Goal: Task Accomplishment & Management: Complete application form

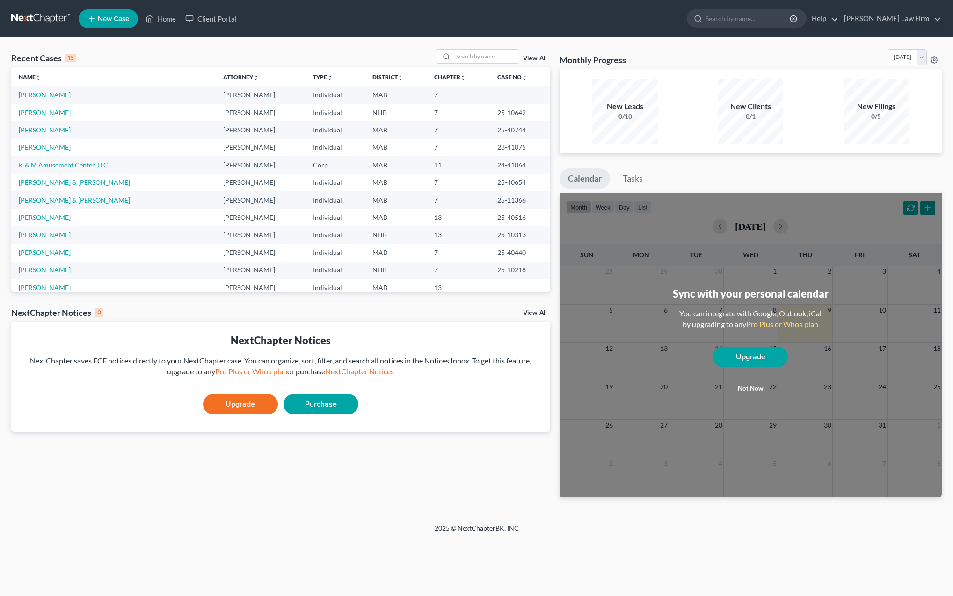
click at [45, 97] on link "[PERSON_NAME]" at bounding box center [45, 95] width 52 height 8
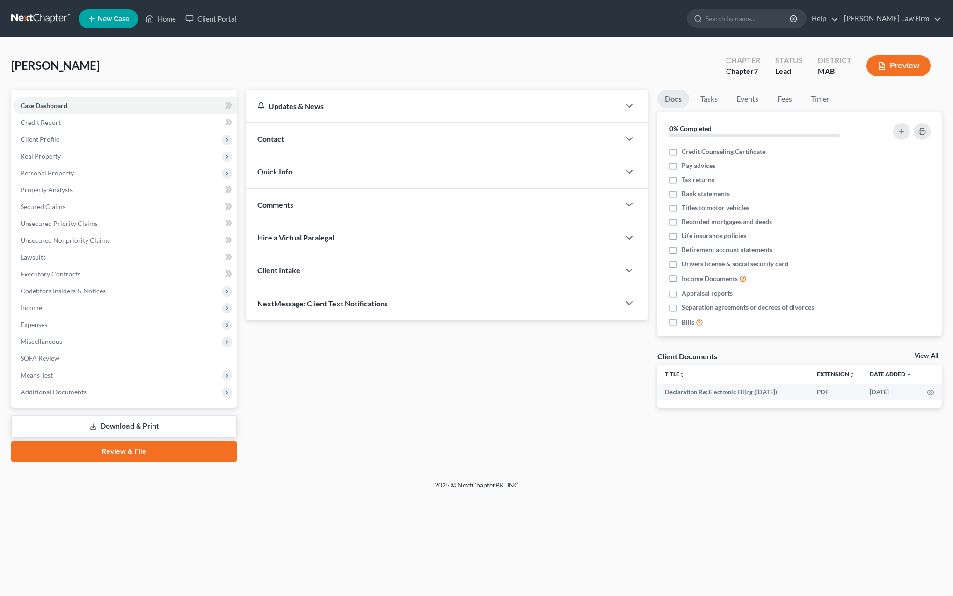
click at [116, 452] on link "Review & File" at bounding box center [123, 451] width 225 height 21
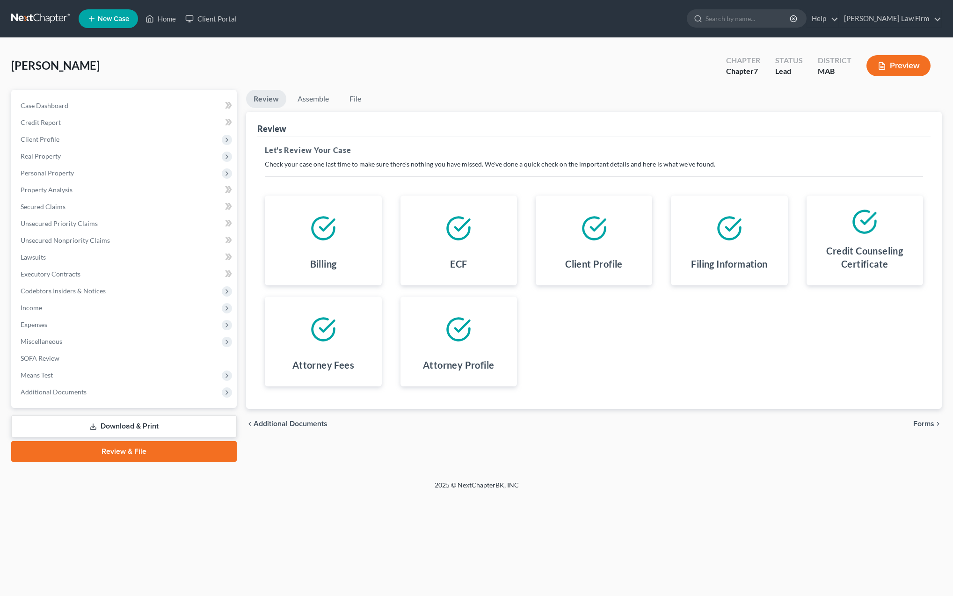
click at [926, 423] on span "Forms" at bounding box center [923, 423] width 21 height 7
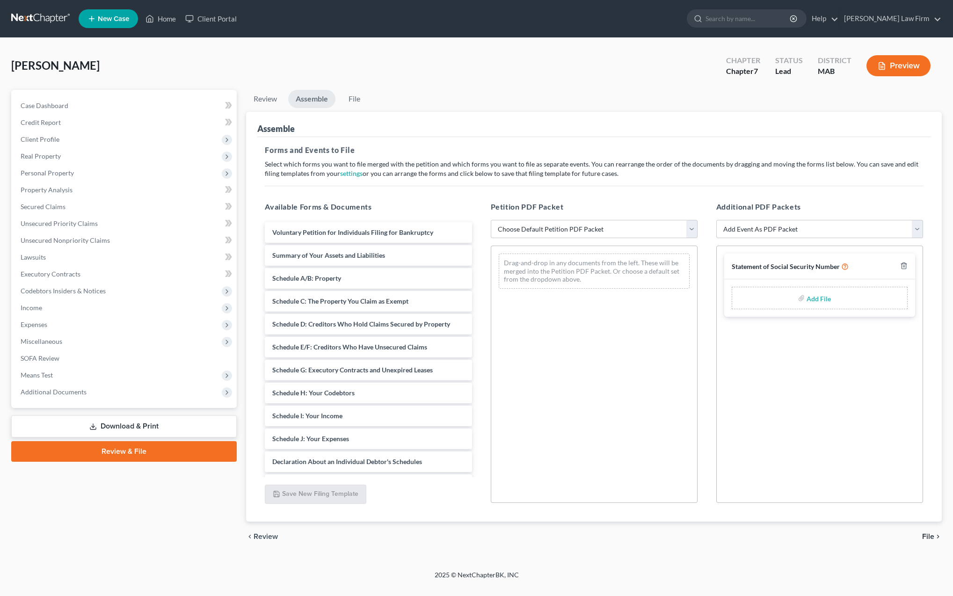
click at [122, 422] on link "Download & Print" at bounding box center [123, 426] width 225 height 22
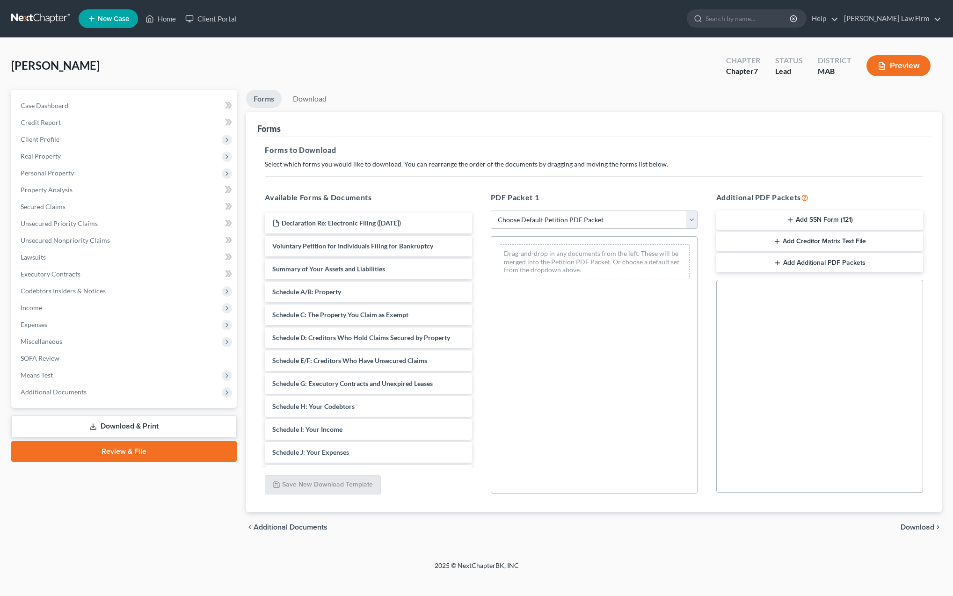
click at [121, 423] on link "Download & Print" at bounding box center [123, 426] width 225 height 22
click at [810, 219] on button "Add SSN Form (121)" at bounding box center [819, 220] width 207 height 20
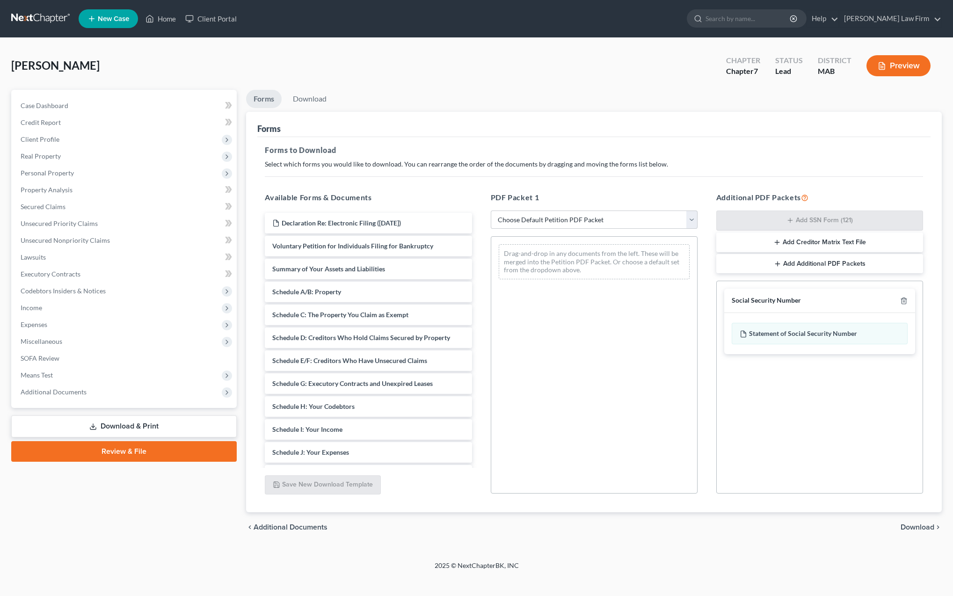
click at [910, 527] on span "Download" at bounding box center [917, 526] width 34 height 7
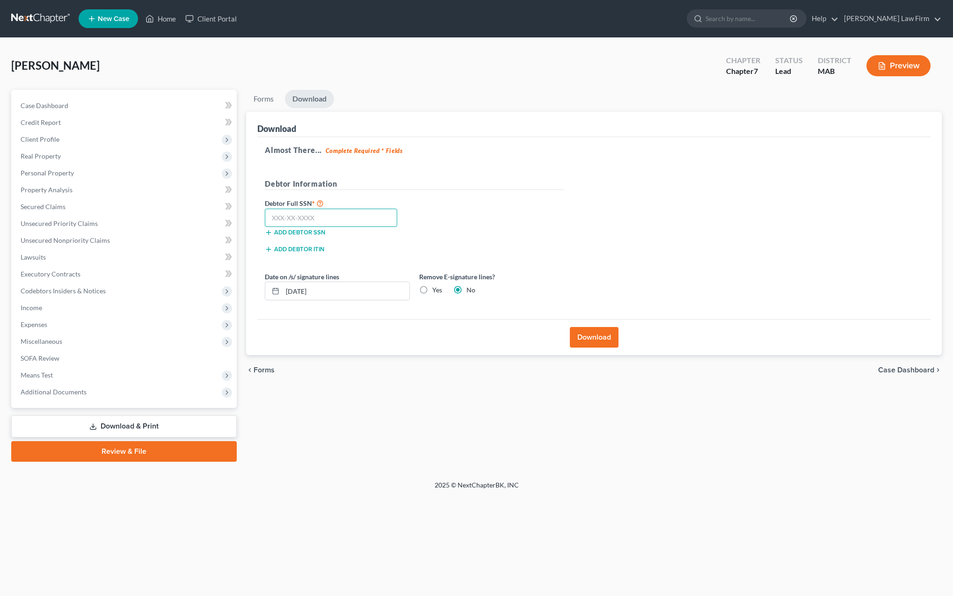
click at [308, 214] on input "text" at bounding box center [331, 218] width 132 height 19
type input "278-97-6159"
click at [596, 341] on button "Download" at bounding box center [594, 337] width 49 height 21
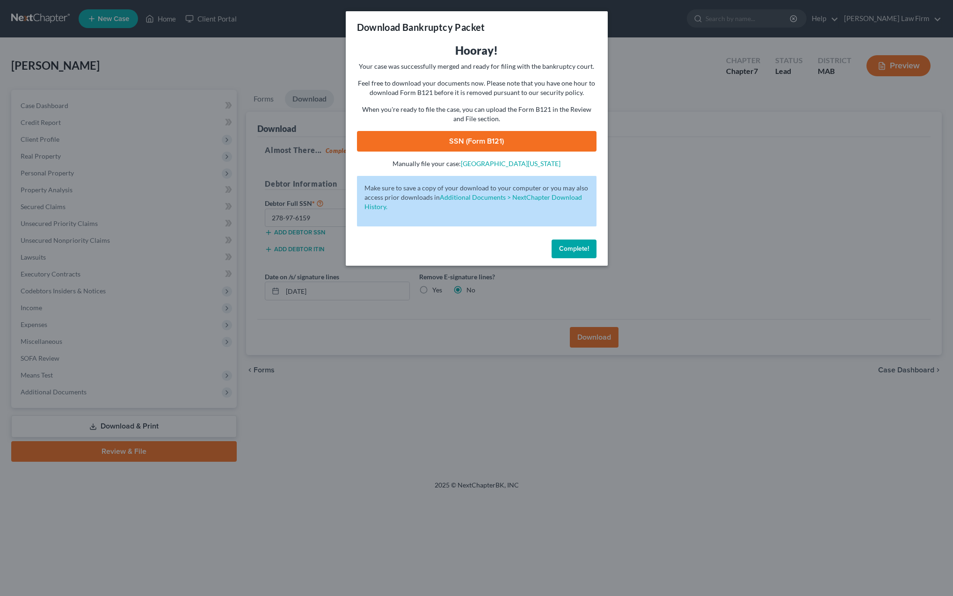
click at [467, 143] on link "SSN (Form B121)" at bounding box center [476, 141] width 239 height 21
click at [565, 246] on span "Complete!" at bounding box center [574, 249] width 30 height 8
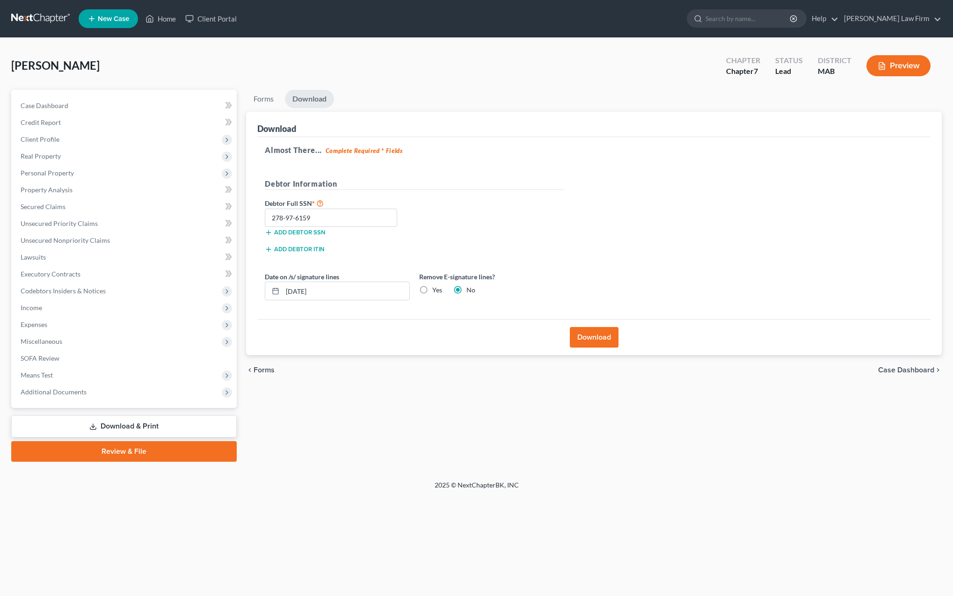
click at [132, 428] on link "Download & Print" at bounding box center [123, 426] width 225 height 22
click at [263, 370] on span "Forms" at bounding box center [264, 369] width 21 height 7
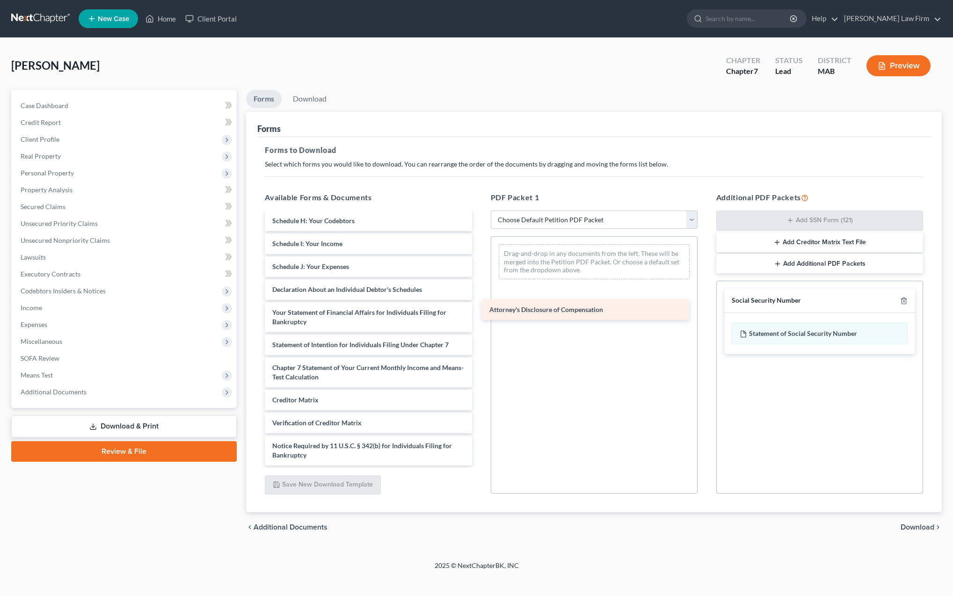
scroll to position [186, 0]
drag, startPoint x: 309, startPoint y: 456, endPoint x: 527, endPoint y: 284, distance: 277.4
click at [479, 284] on div "Attorney's Disclosure of Compensation Declaration Re: Electronic Filing ([DATE]…" at bounding box center [368, 246] width 222 height 438
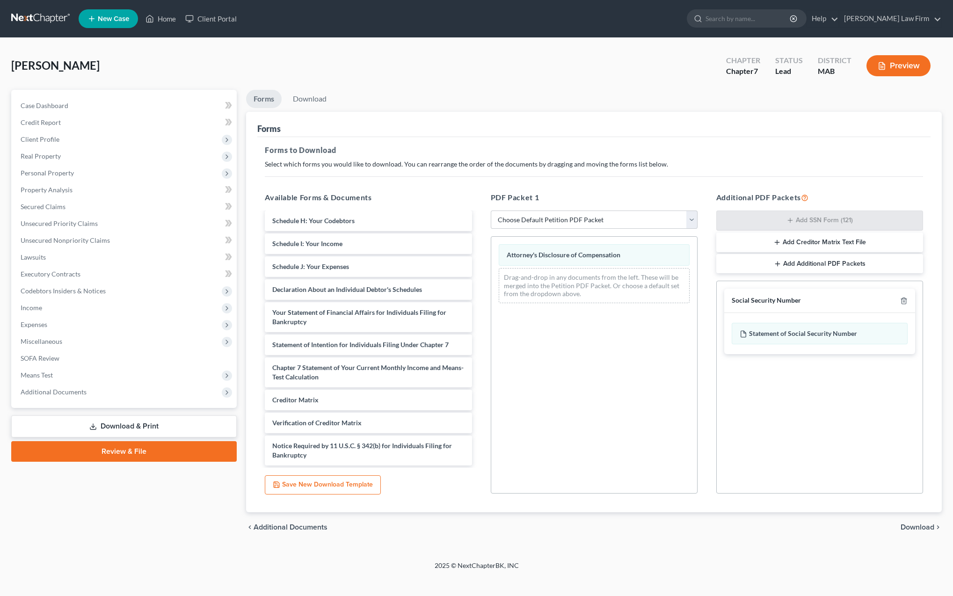
click at [903, 301] on line "button" at bounding box center [903, 302] width 0 height 2
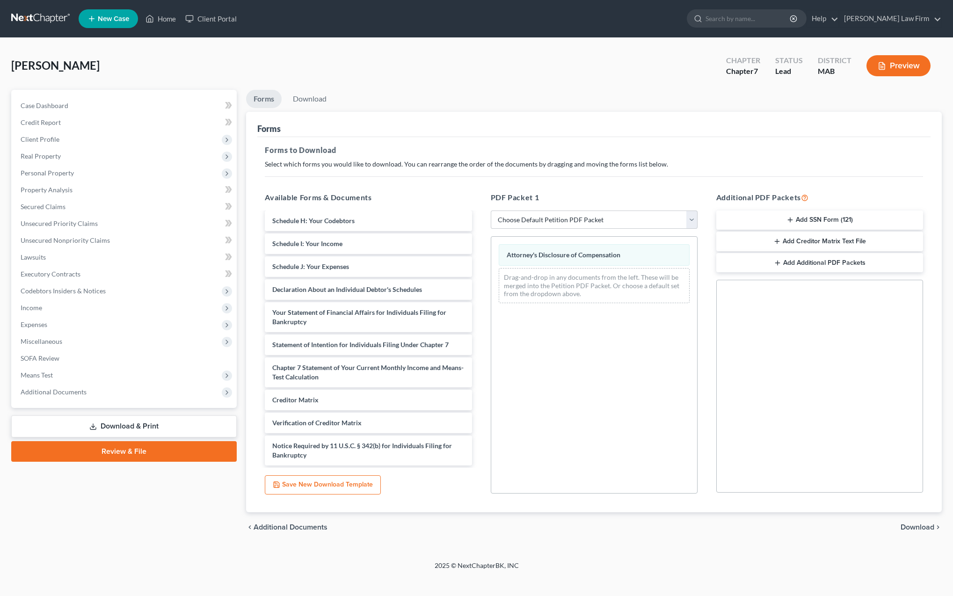
scroll to position [1, 0]
click at [915, 527] on span "Download" at bounding box center [917, 526] width 34 height 7
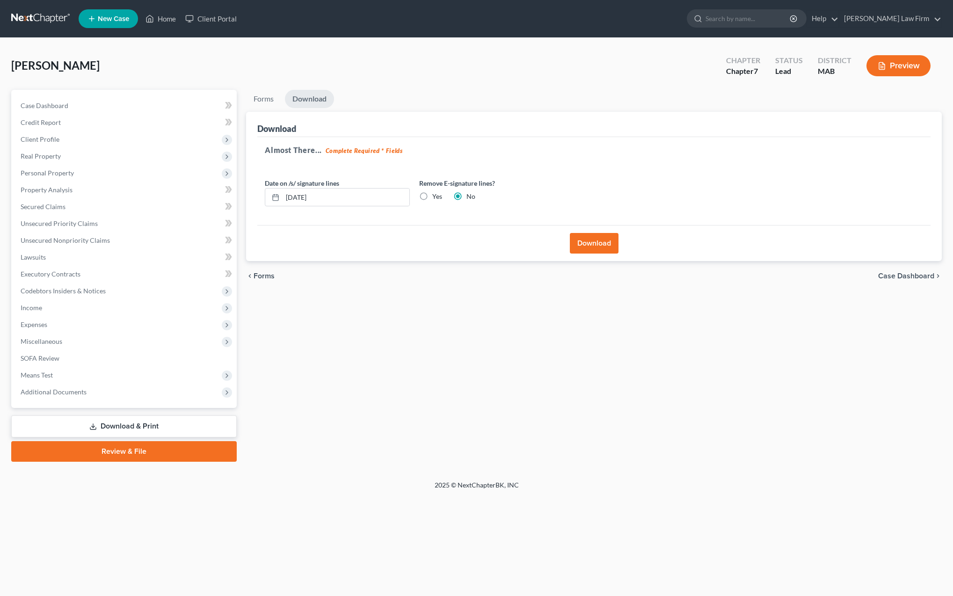
scroll to position [0, 0]
click at [594, 248] on button "Download" at bounding box center [594, 243] width 49 height 21
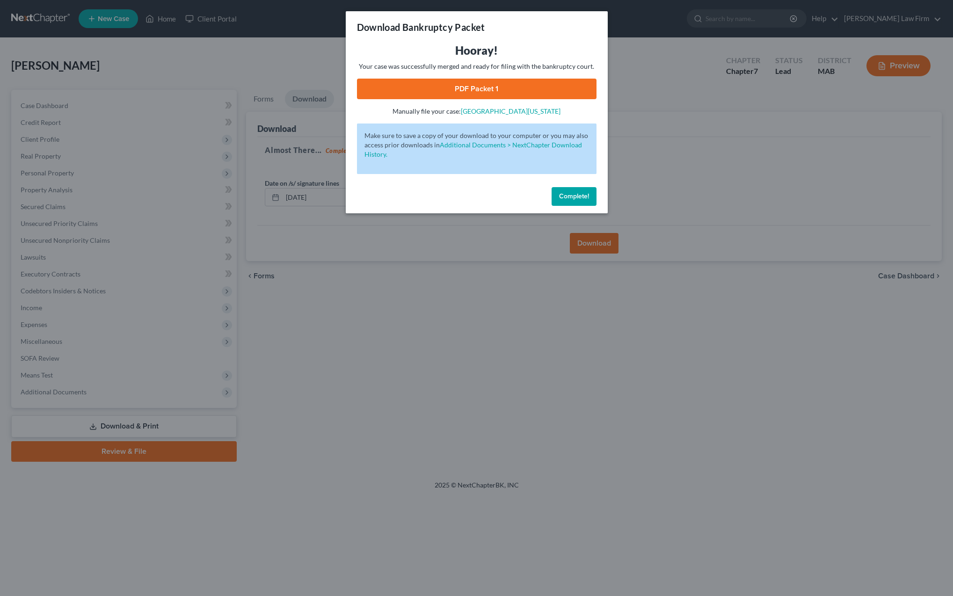
click at [457, 94] on link "PDF Packet 1" at bounding box center [476, 89] width 239 height 21
click at [571, 197] on span "Complete!" at bounding box center [574, 196] width 30 height 8
